Goal: Transaction & Acquisition: Purchase product/service

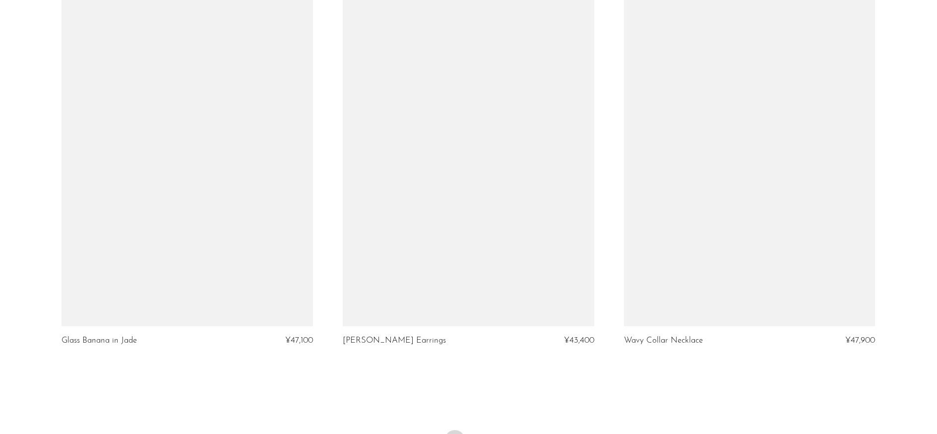
scroll to position [4553, 0]
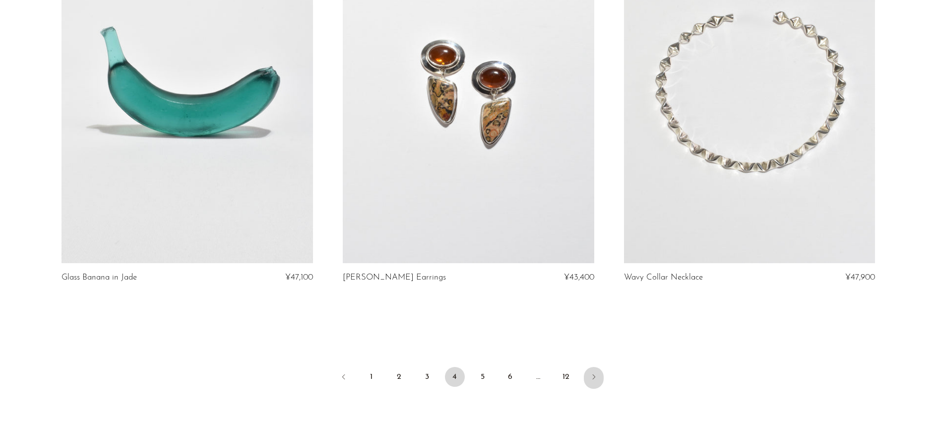
click at [598, 367] on link "Next" at bounding box center [594, 378] width 20 height 22
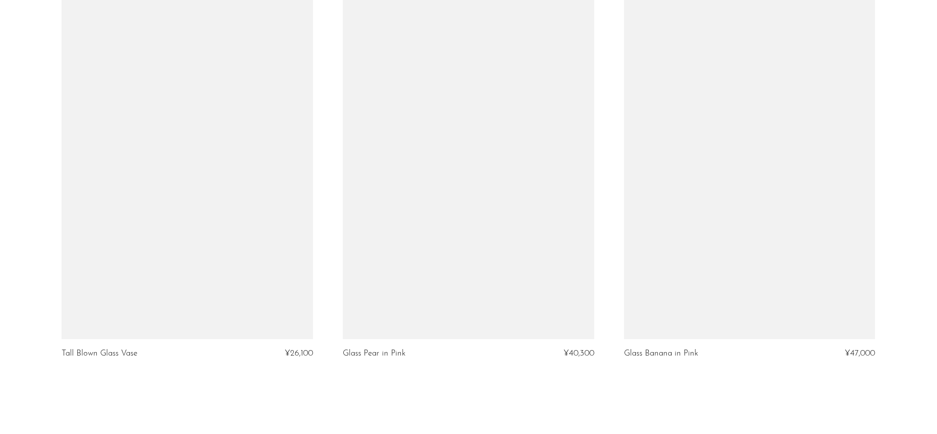
scroll to position [4639, 0]
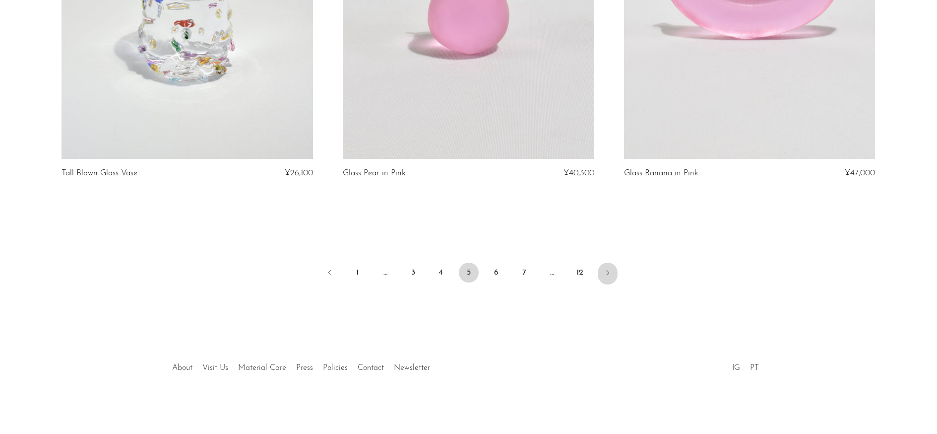
click at [604, 278] on link "Next" at bounding box center [608, 274] width 20 height 22
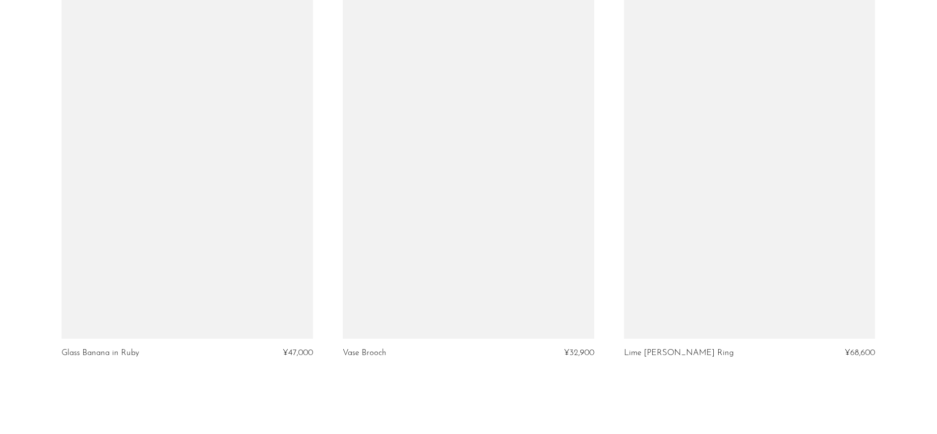
scroll to position [4577, 0]
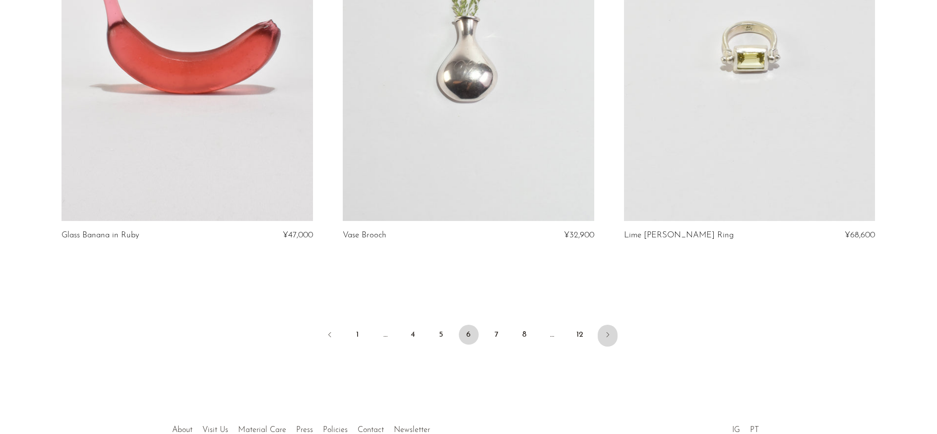
click at [609, 331] on icon "Next" at bounding box center [608, 334] width 8 height 8
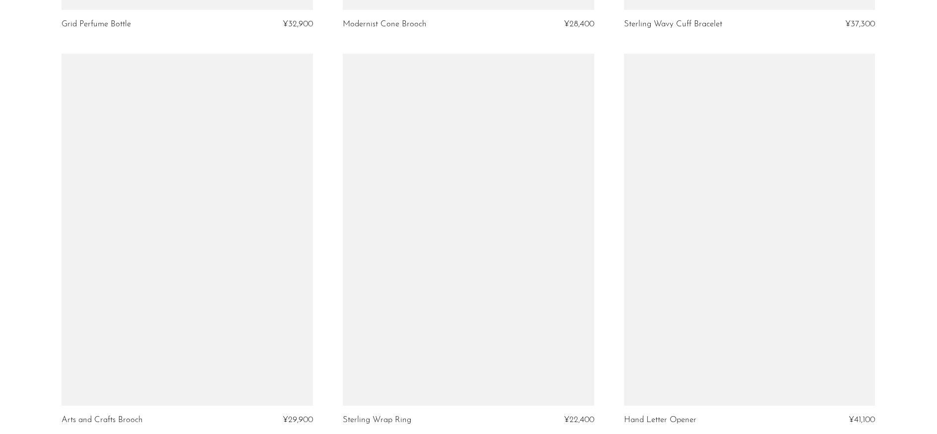
scroll to position [4635, 0]
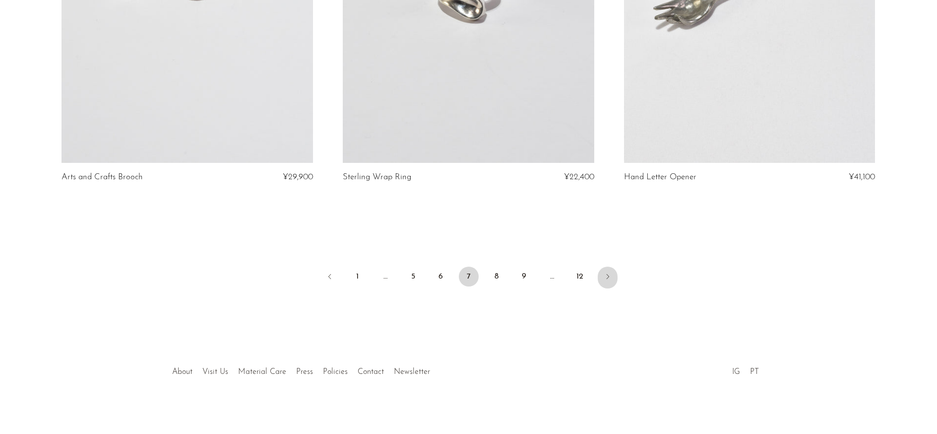
click at [602, 275] on link "Next" at bounding box center [608, 277] width 20 height 22
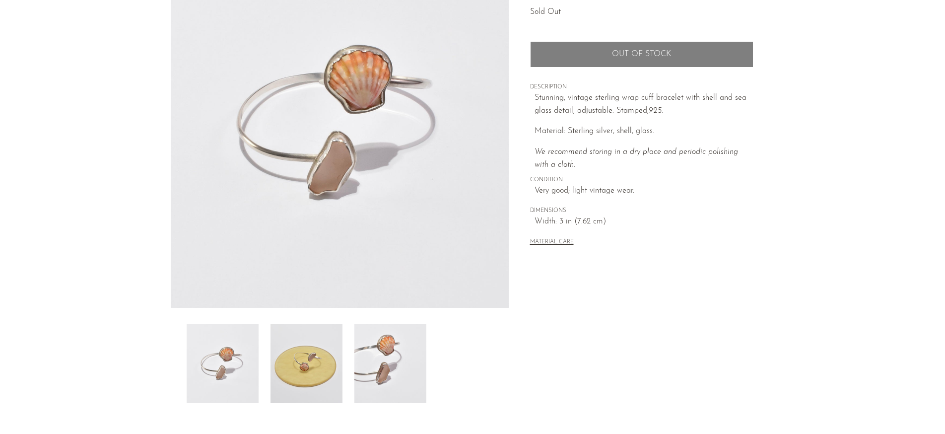
scroll to position [173, 0]
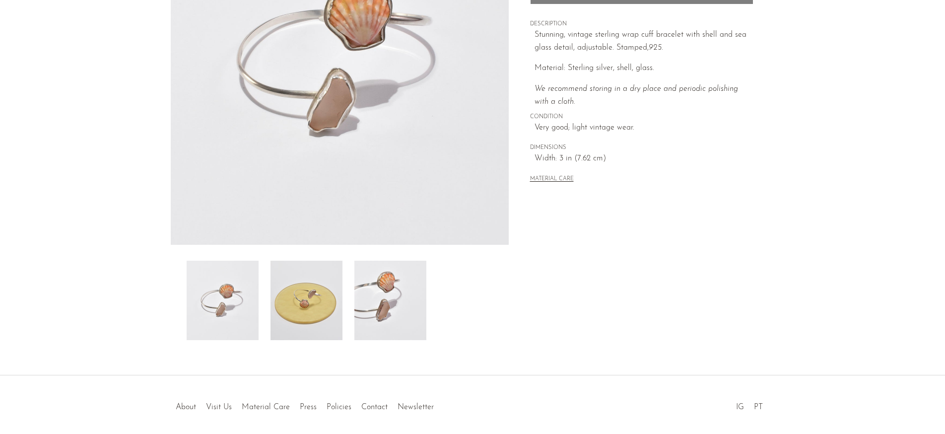
click at [419, 284] on img at bounding box center [390, 300] width 72 height 79
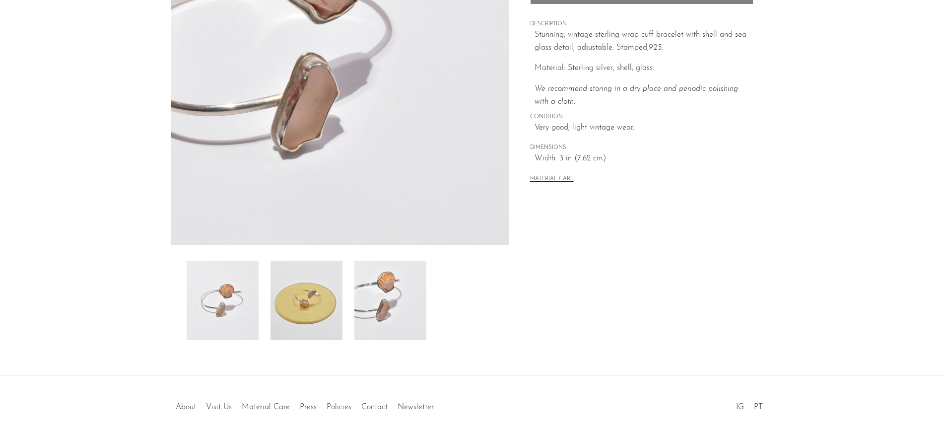
click at [337, 302] on img at bounding box center [306, 300] width 72 height 79
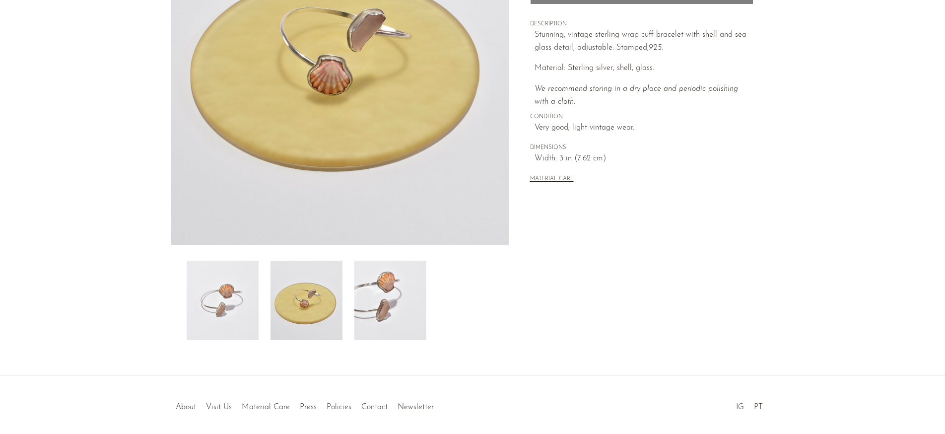
click at [408, 291] on img at bounding box center [390, 300] width 72 height 79
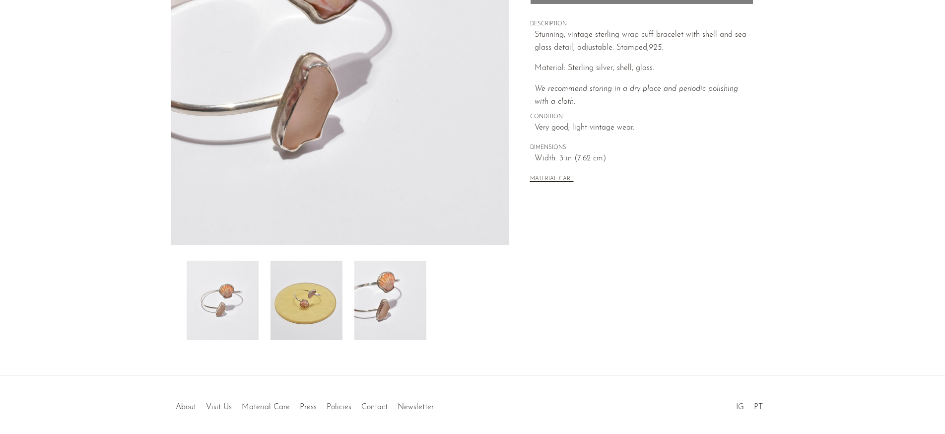
click at [241, 319] on img at bounding box center [223, 300] width 72 height 79
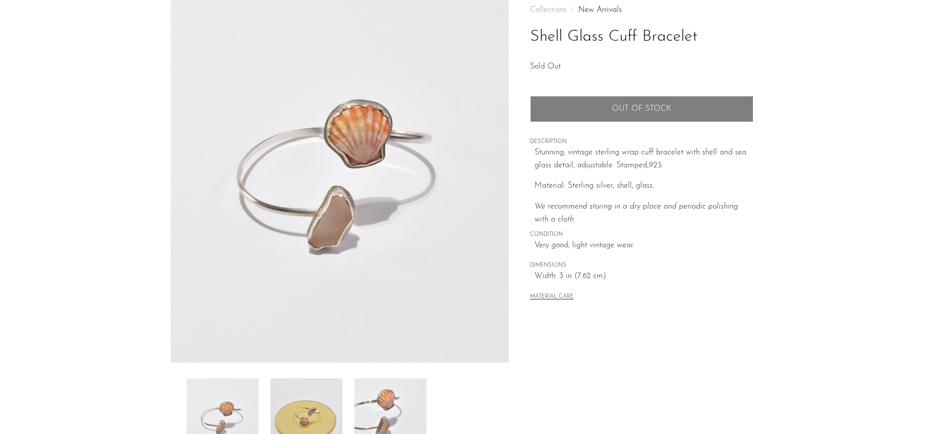
scroll to position [0, 0]
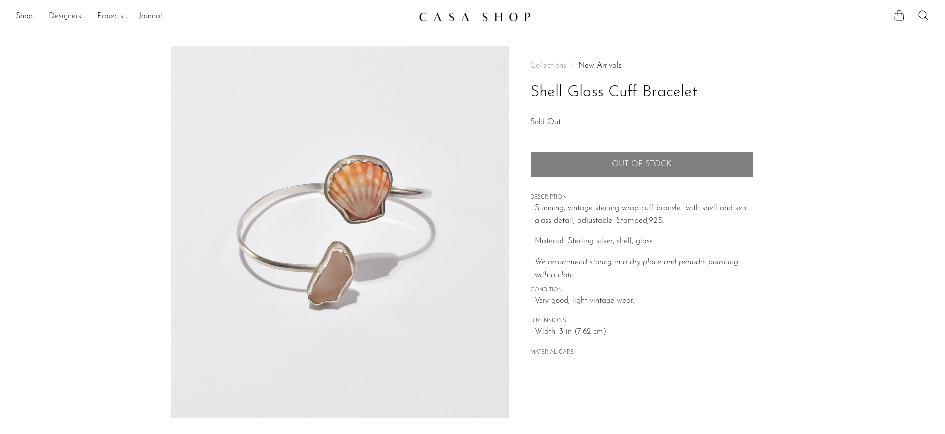
drag, startPoint x: 534, startPoint y: 93, endPoint x: 706, endPoint y: 84, distance: 171.9
click at [706, 84] on h1 "Shell Glass Cuff Bracelet" at bounding box center [641, 92] width 223 height 25
click at [719, 85] on h1 "Shell Glass Cuff Bracelet" at bounding box center [641, 92] width 223 height 25
drag, startPoint x: 717, startPoint y: 90, endPoint x: 507, endPoint y: 94, distance: 210.4
click at [507, 94] on article "Shell Glass Cuff Bracelet Sold Out" at bounding box center [472, 279] width 635 height 467
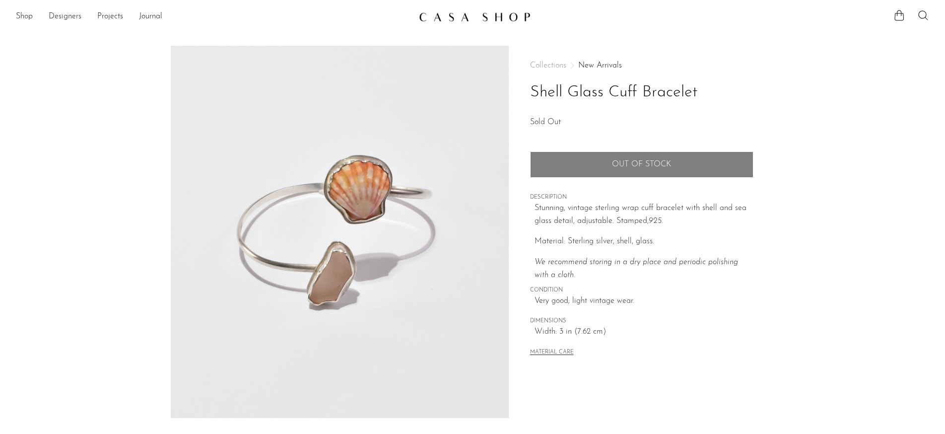
click at [547, 95] on h1 "Shell Glass Cuff Bracelet" at bounding box center [641, 92] width 223 height 25
drag, startPoint x: 532, startPoint y: 93, endPoint x: 703, endPoint y: 94, distance: 170.2
click at [703, 94] on h1 "Shell Glass Cuff Bracelet" at bounding box center [641, 92] width 223 height 25
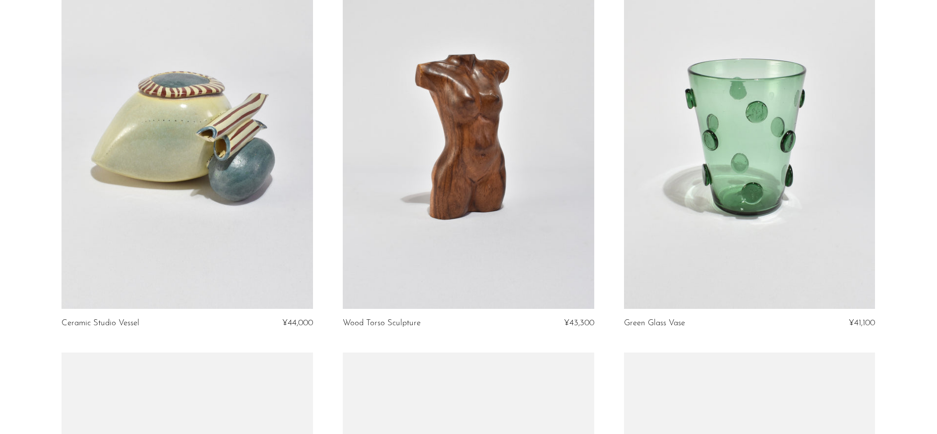
scroll to position [2636, 0]
